Goal: Information Seeking & Learning: Learn about a topic

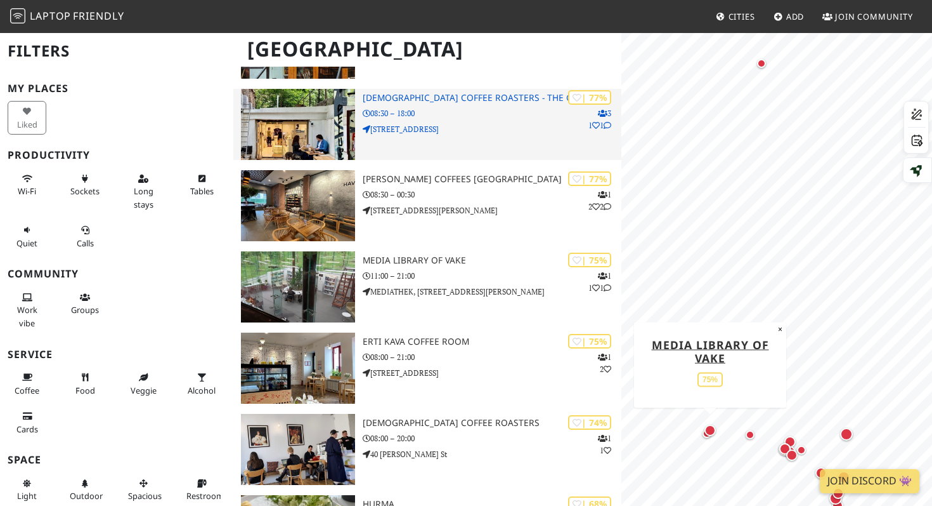
scroll to position [466, 0]
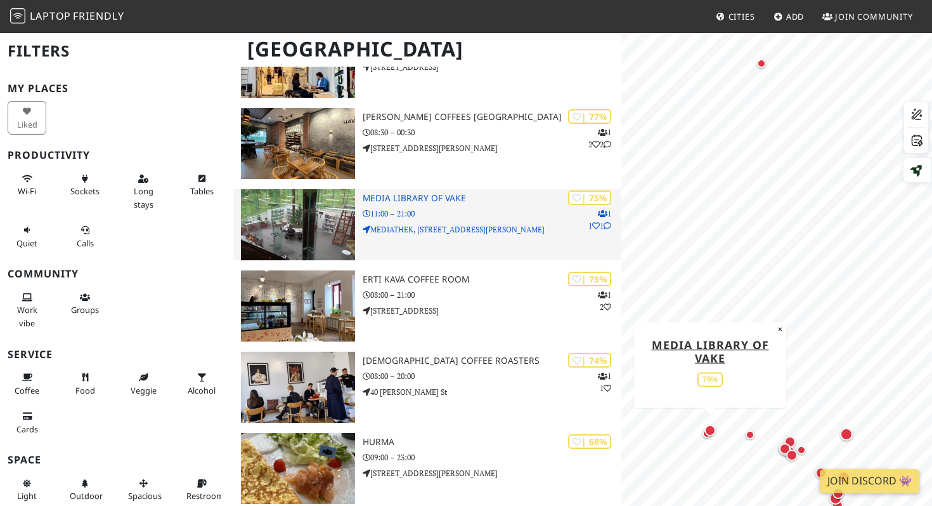
click at [481, 213] on p "11:00 – 21:00" at bounding box center [492, 213] width 259 height 12
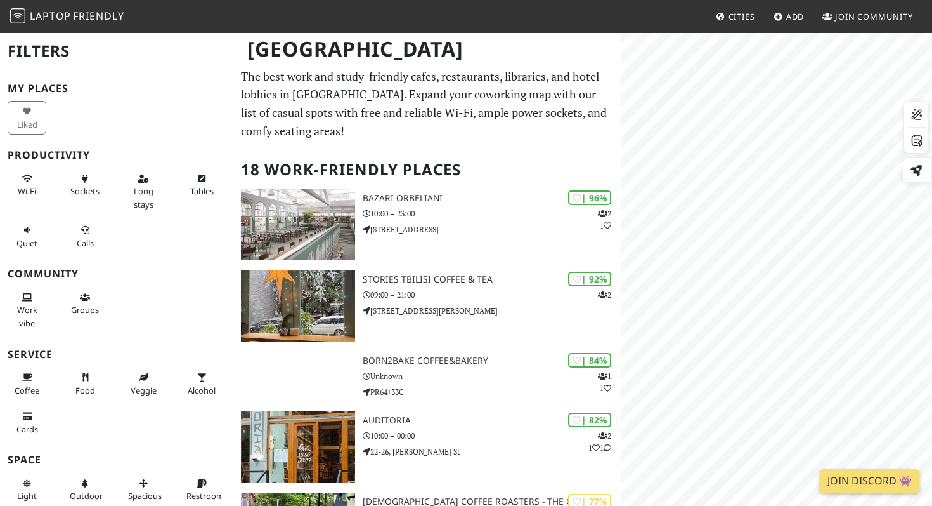
scroll to position [466, 0]
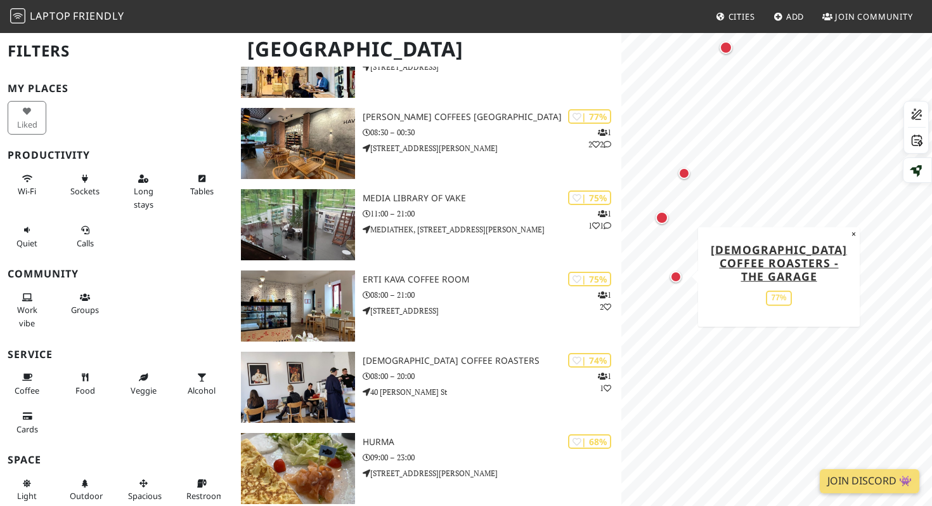
click at [671, 278] on div "Map marker" at bounding box center [675, 276] width 11 height 11
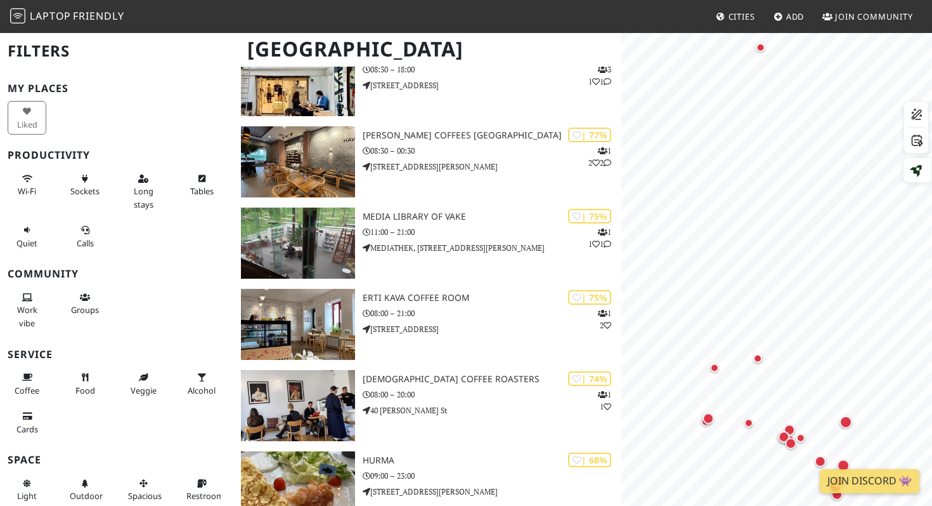
scroll to position [466, 0]
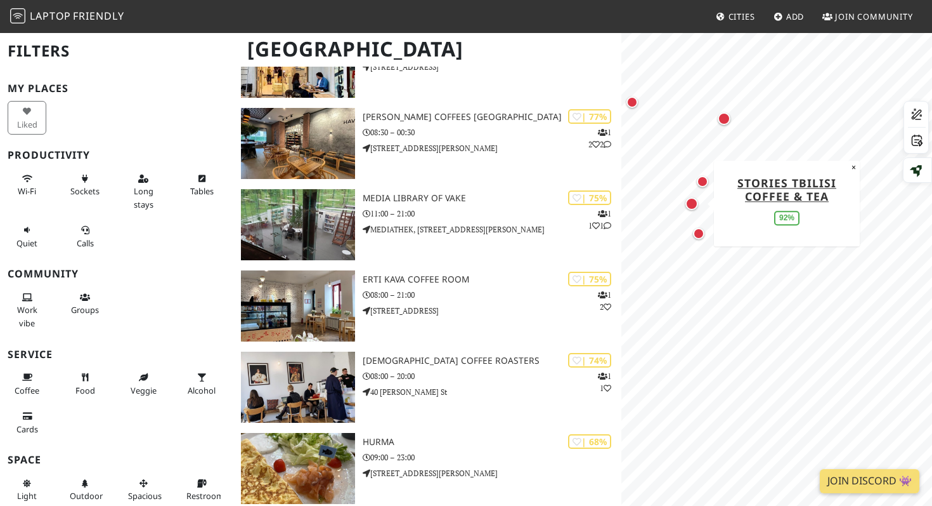
click at [693, 207] on div "Map marker" at bounding box center [692, 203] width 13 height 13
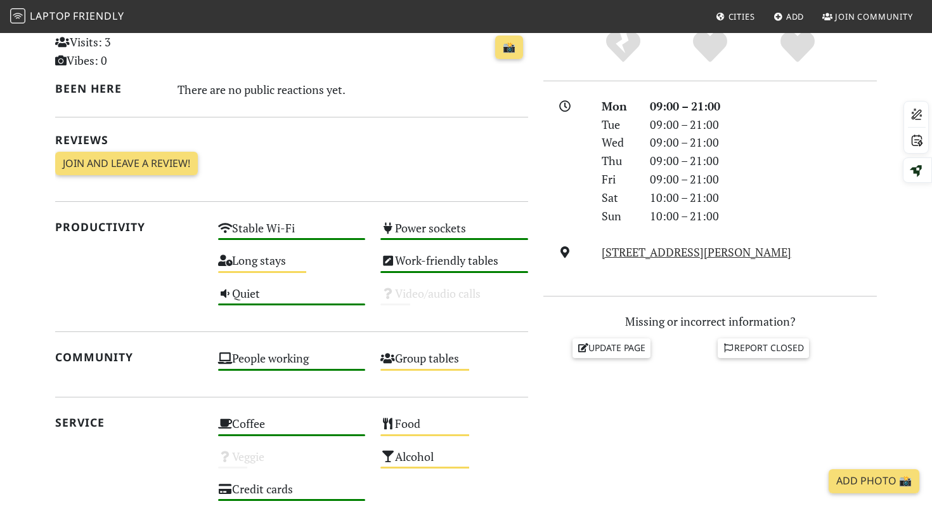
scroll to position [491, 0]
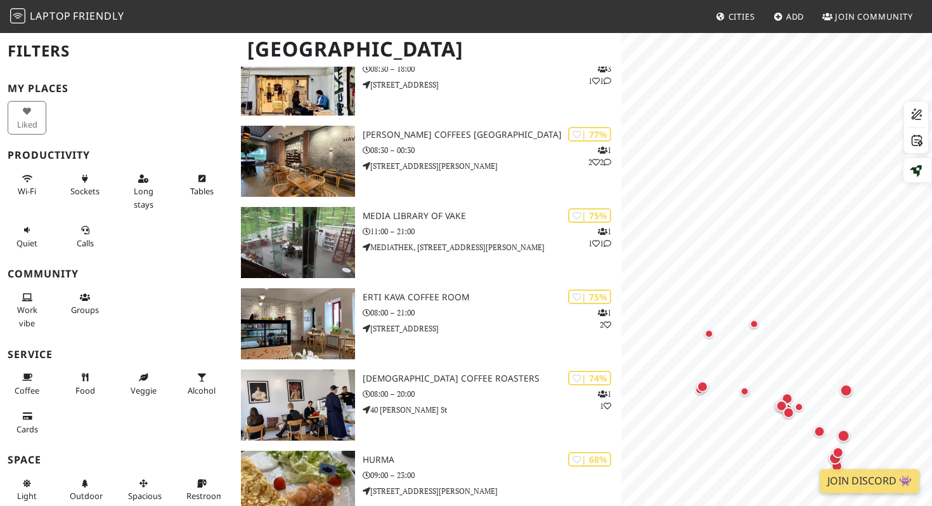
scroll to position [466, 0]
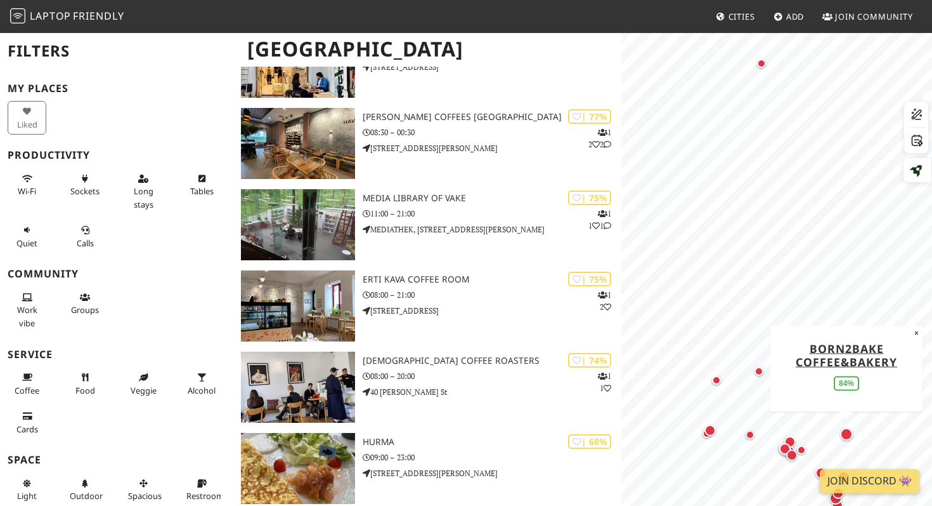
click at [843, 430] on div "Map marker" at bounding box center [846, 434] width 13 height 13
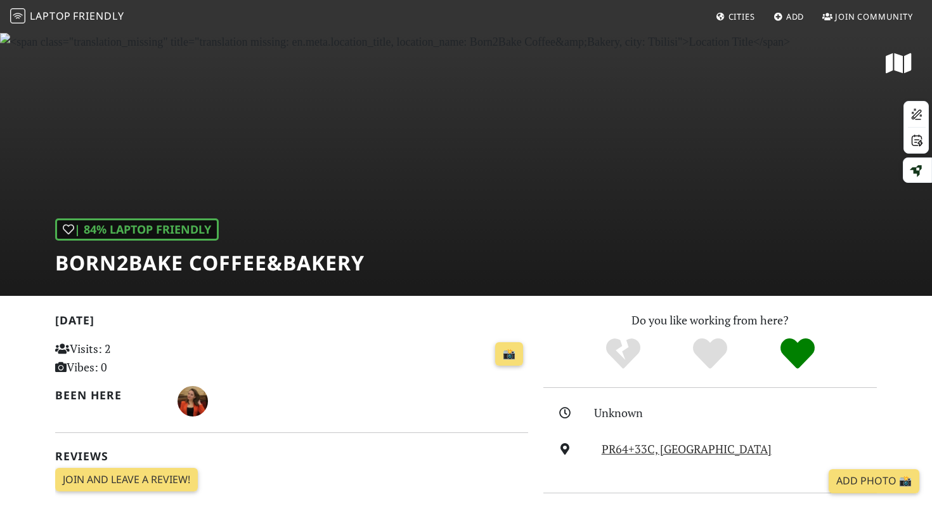
click at [481, 186] on div "| 84% Laptop Friendly Born2Bake Coffee&Bakery" at bounding box center [466, 164] width 932 height 264
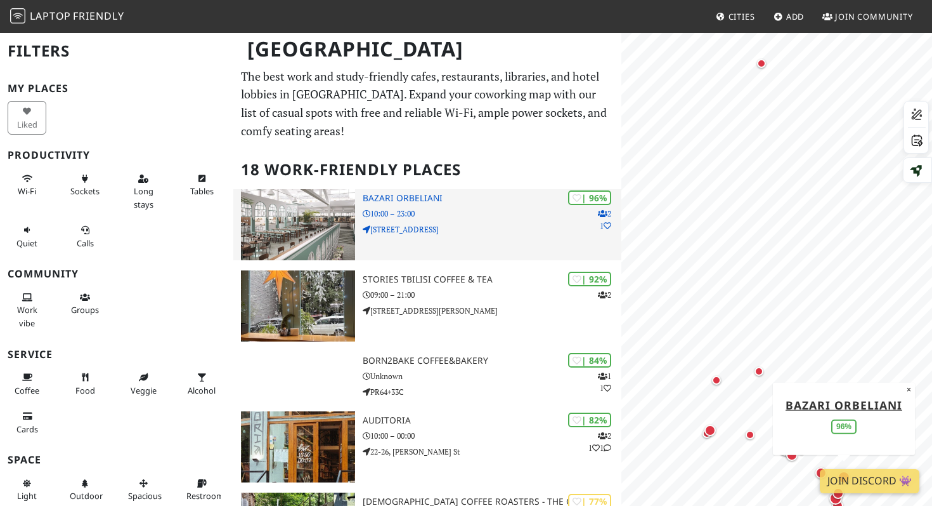
click at [526, 200] on h3 "Bazari Orbeliani" at bounding box center [492, 198] width 259 height 11
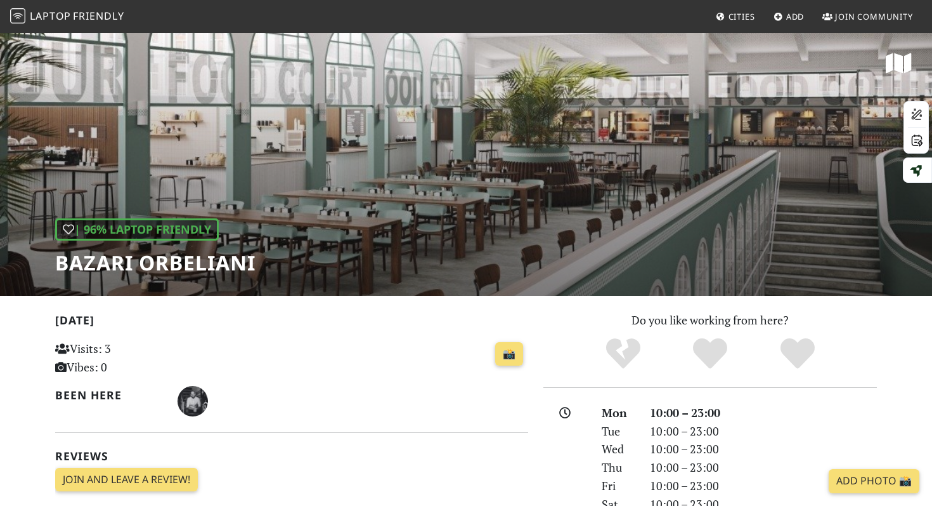
click at [436, 182] on div "| 96% Laptop Friendly Bazari Orbeliani" at bounding box center [466, 164] width 932 height 264
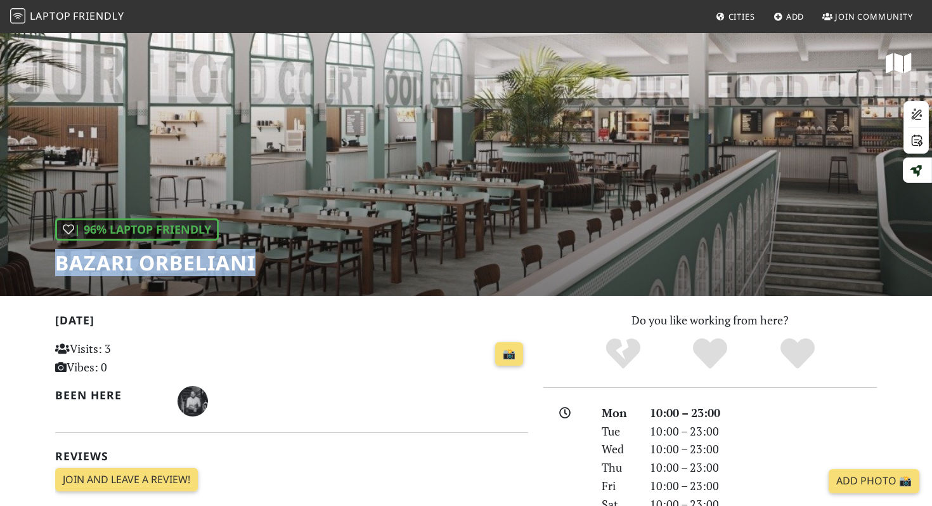
drag, startPoint x: 258, startPoint y: 266, endPoint x: 63, endPoint y: 260, distance: 195.5
click at [63, 260] on div "| 96% Laptop Friendly Bazari Orbeliani" at bounding box center [466, 164] width 932 height 264
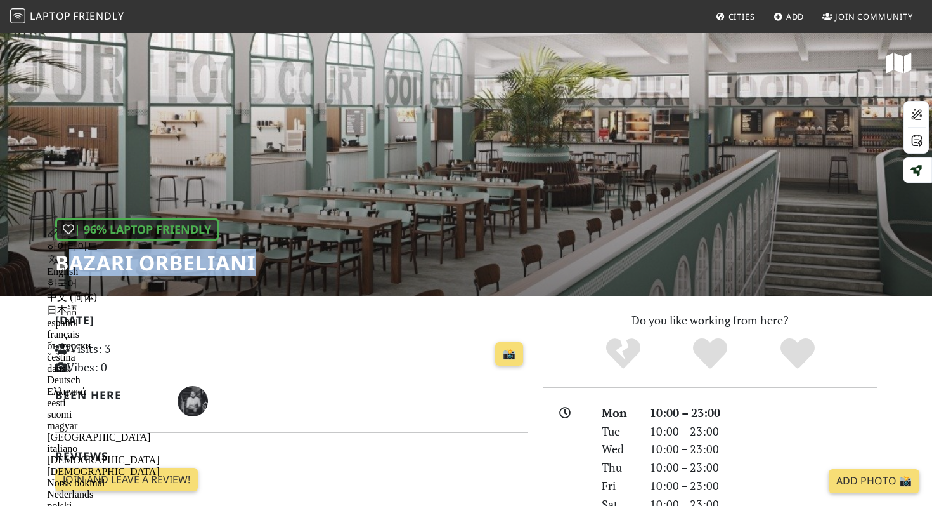
copy h1 "azari Orbeliani"
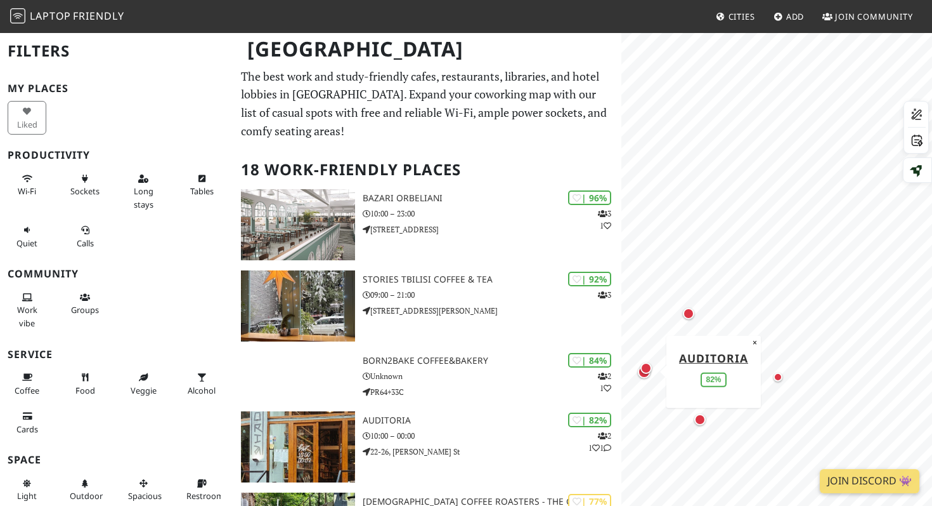
click at [646, 380] on div "Map marker" at bounding box center [645, 372] width 18 height 18
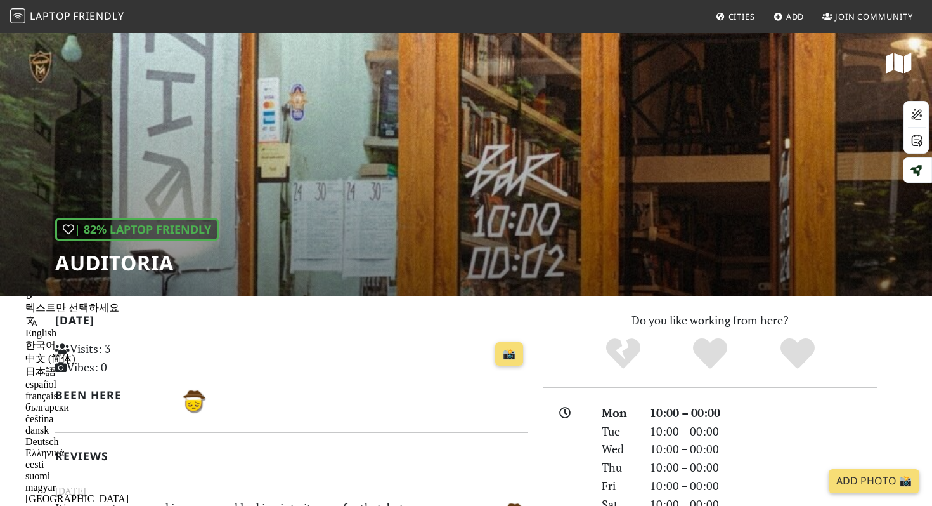
click at [403, 356] on div "📸" at bounding box center [373, 354] width 310 height 34
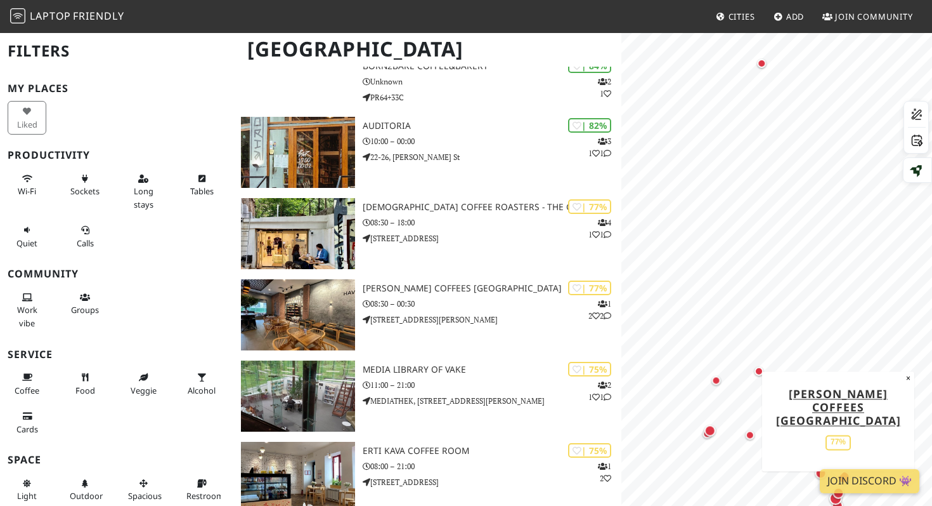
scroll to position [304, 0]
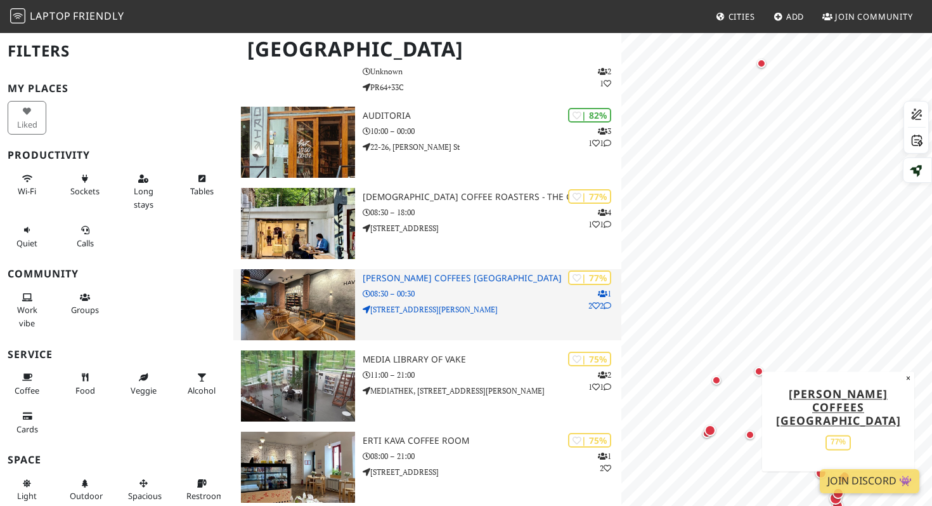
click at [498, 304] on p "[STREET_ADDRESS][PERSON_NAME]" at bounding box center [492, 309] width 259 height 12
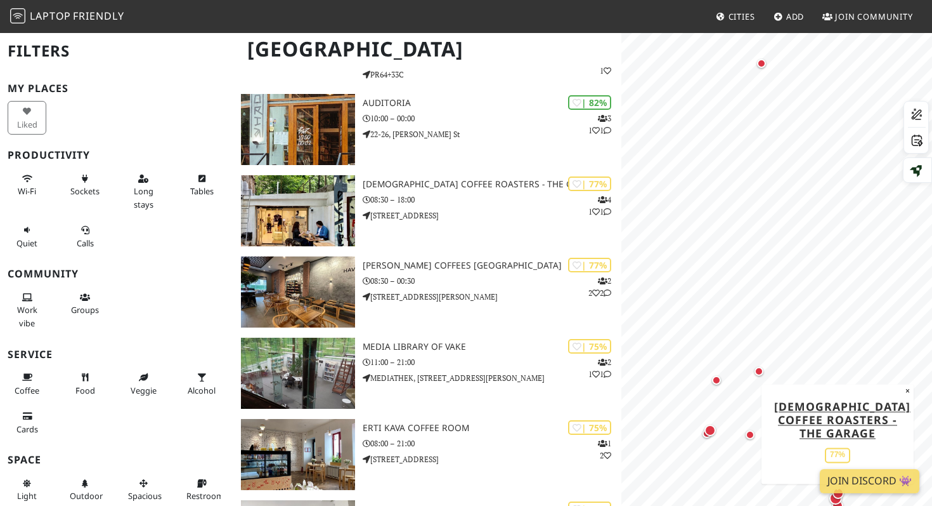
scroll to position [329, 0]
